Goal: Task Accomplishment & Management: Use online tool/utility

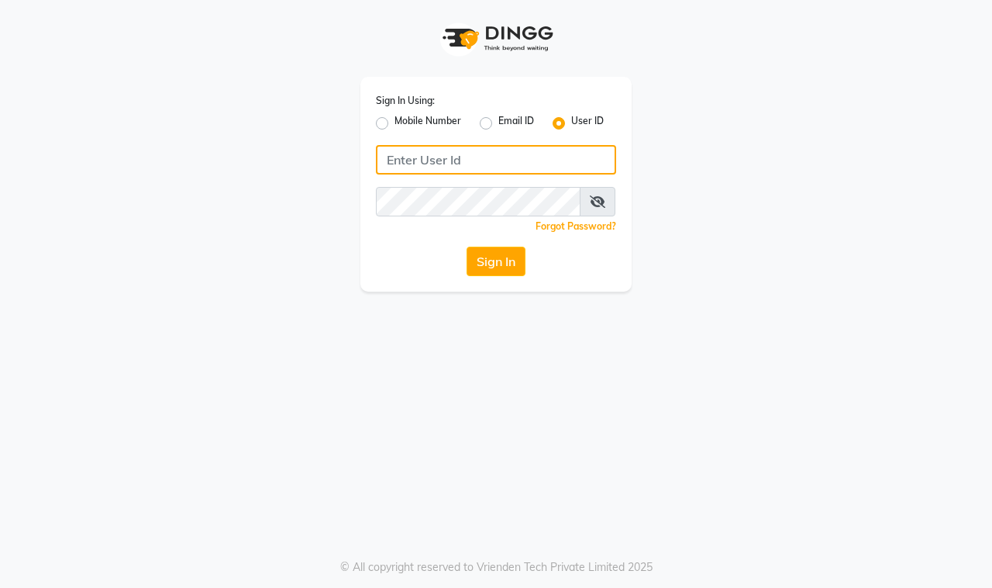
click at [531, 156] on input "Username" at bounding box center [496, 159] width 240 height 29
type input "elenorsalon"
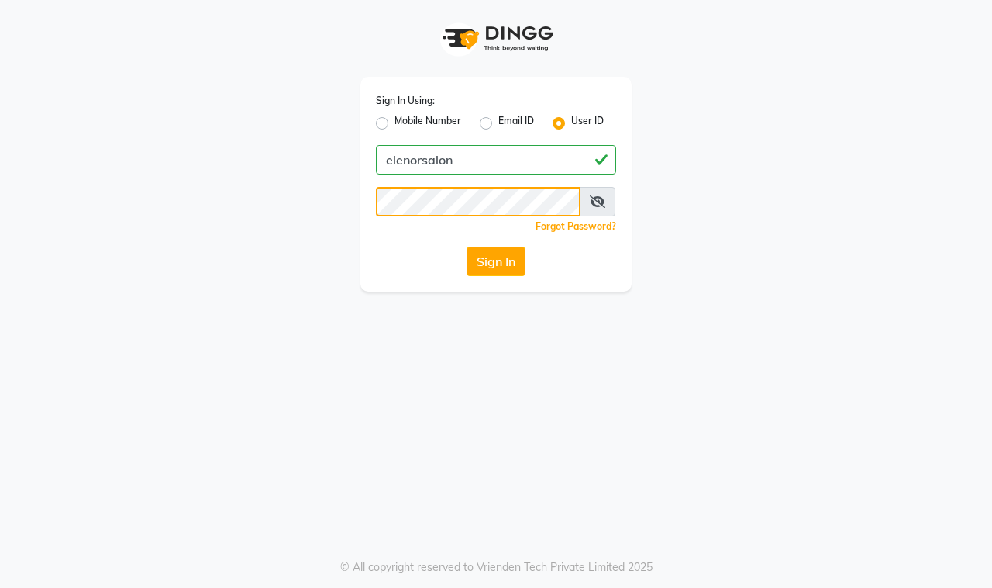
click at [467, 247] on button "Sign In" at bounding box center [496, 261] width 59 height 29
